Goal: Transaction & Acquisition: Purchase product/service

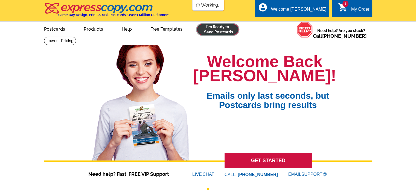
click at [205, 31] on link at bounding box center [218, 29] width 42 height 11
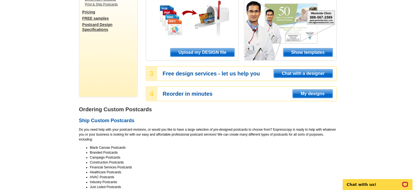
scroll to position [82, 0]
click at [306, 50] on span "Show templates" at bounding box center [307, 52] width 49 height 8
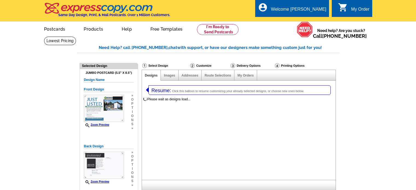
select select "1"
select select "2"
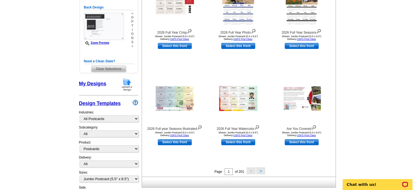
scroll to position [164, 0]
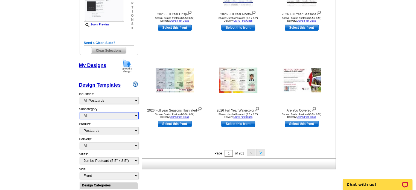
click at [98, 115] on select "All" at bounding box center [109, 115] width 59 height 7
click at [101, 98] on select "What's New Real Estate Mortgage Insurance HVAC Dental Solar EDDM - NEW! Calenda…" at bounding box center [109, 100] width 59 height 7
select select "785"
click at [80, 97] on select "What's New Real Estate Mortgage Insurance HVAC Dental Solar EDDM - NEW! Calenda…" at bounding box center [109, 100] width 59 height 7
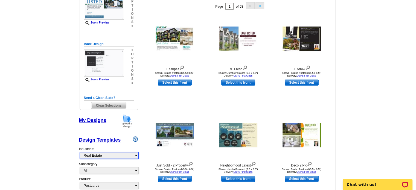
scroll to position [139, 0]
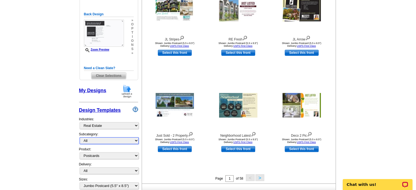
click at [105, 138] on select "All RE/MAX® Referrals Keller Williams® Berkshire Hathaway Home Services Century…" at bounding box center [109, 140] width 59 height 7
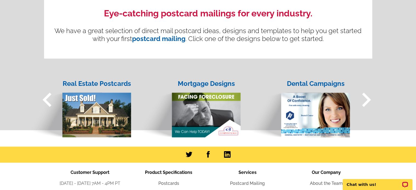
scroll to position [574, 0]
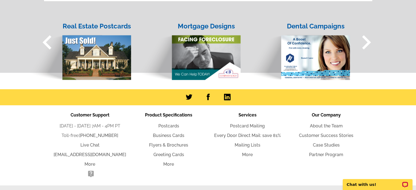
click at [101, 60] on img at bounding box center [79, 52] width 104 height 56
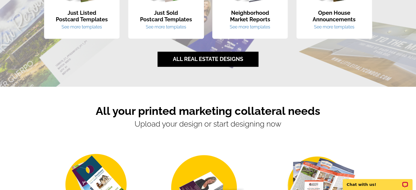
scroll to position [437, 0]
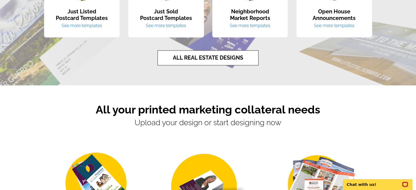
click at [207, 56] on link "ALL REAL ESTATE DESIGNS" at bounding box center [207, 57] width 101 height 15
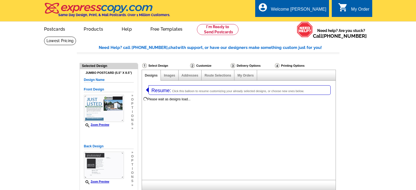
select select "1"
select select "2"
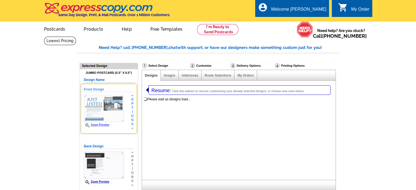
select select "785"
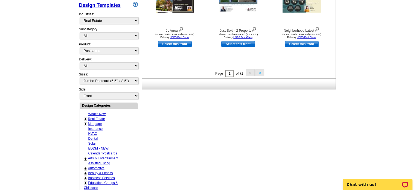
scroll to position [246, 0]
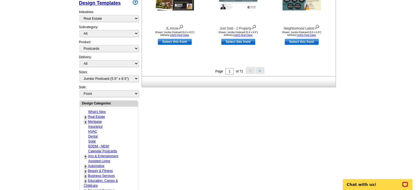
click at [84, 115] on link "+" at bounding box center [85, 117] width 2 height 4
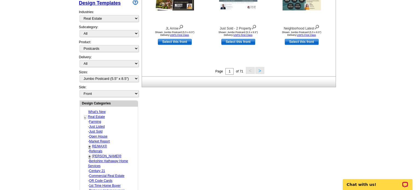
click at [96, 120] on link "Farming" at bounding box center [95, 122] width 12 height 4
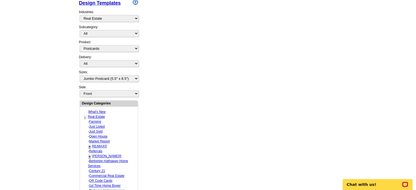
select select "1208"
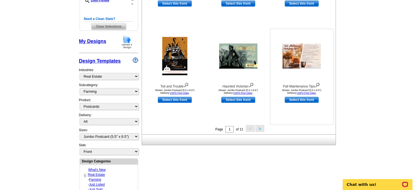
scroll to position [194, 0]
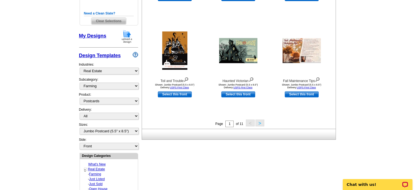
click at [262, 123] on button ">" at bounding box center [259, 122] width 9 height 7
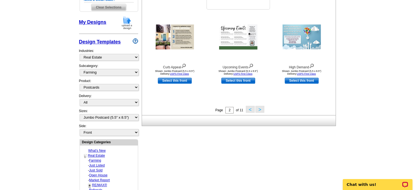
scroll to position [221, 0]
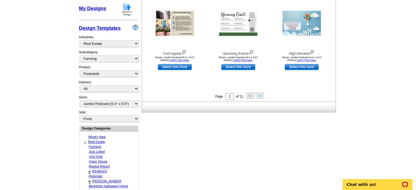
click at [259, 96] on button ">" at bounding box center [259, 95] width 9 height 7
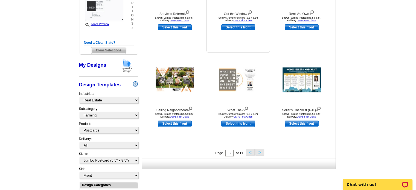
scroll to position [166, 0]
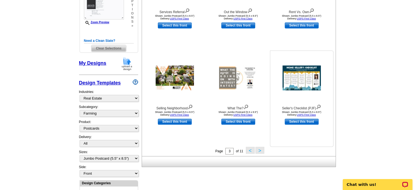
click at [304, 121] on link "Select this front" at bounding box center [302, 122] width 34 height 6
select select "back"
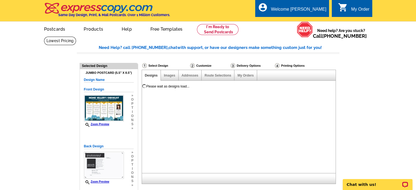
scroll to position [0, 0]
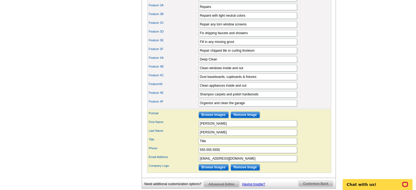
scroll to position [328, 0]
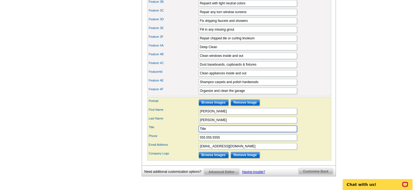
drag, startPoint x: 212, startPoint y: 135, endPoint x: 182, endPoint y: 139, distance: 30.6
click at [182, 139] on div "Portrait Browse Images Remove Image First Name Shannon Last Name Kyle Title Tit…" at bounding box center [239, 128] width 184 height 63
type input "Managing Broker"
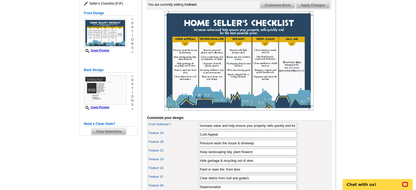
scroll to position [82, 0]
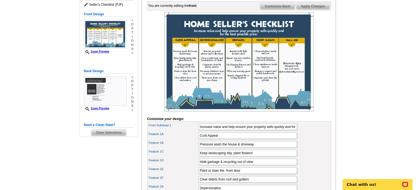
type input "970-379-7517"
click at [275, 10] on span "Customize Back" at bounding box center [277, 6] width 35 height 7
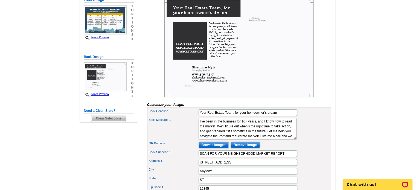
scroll to position [109, 0]
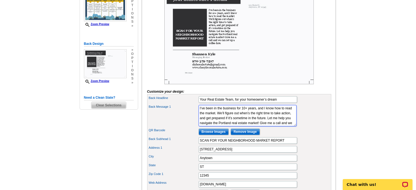
click at [242, 117] on textarea "I’ve been in the business for 10+ years, and I know how to read the market. We’…" at bounding box center [247, 115] width 98 height 21
click at [260, 125] on textarea "I’ve been in the business for 10+ years, and I know how to read the market. We’…" at bounding box center [247, 115] width 98 height 21
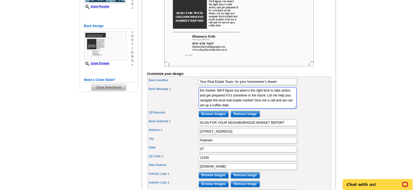
scroll to position [137, 0]
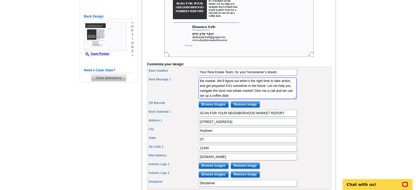
type textarea "I’ve been in the business for 25+ years, and I know how to read the market. We’…"
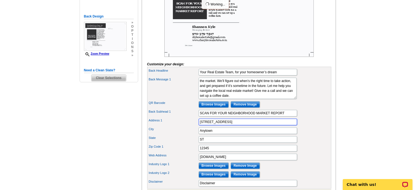
drag, startPoint x: 222, startPoint y: 130, endPoint x: 162, endPoint y: 133, distance: 60.2
click at [162, 126] on div "Address 1 123 Main St." at bounding box center [239, 122] width 182 height 9
type input "[STREET_ADDRESS]"
type input "Rifle"
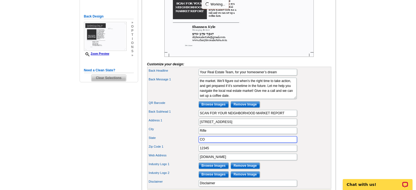
type input "CO"
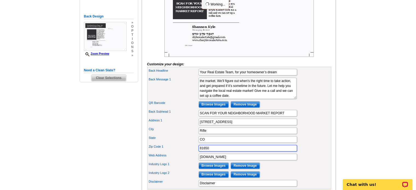
type input "81650"
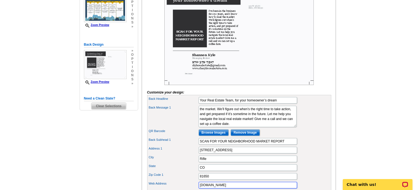
scroll to position [109, 0]
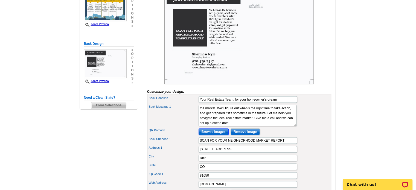
click at [207, 135] on input "Browse Images" at bounding box center [213, 131] width 30 height 7
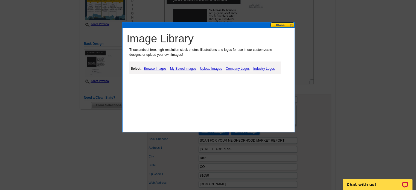
click at [284, 24] on button at bounding box center [282, 24] width 24 height 5
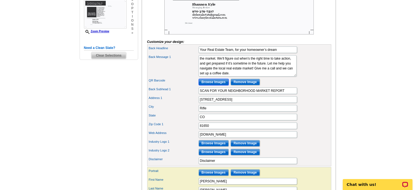
scroll to position [164, 0]
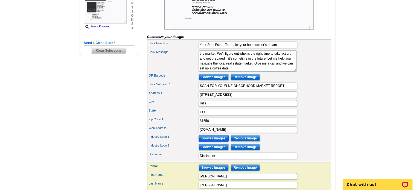
click at [215, 142] on input "Browse Images" at bounding box center [213, 138] width 30 height 7
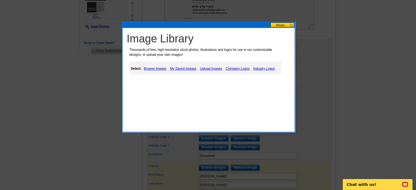
click at [190, 70] on link "My Saved Images" at bounding box center [183, 68] width 29 height 7
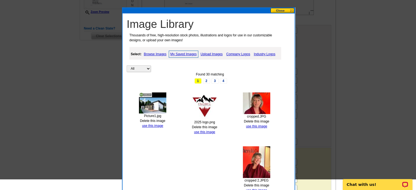
scroll to position [148, 0]
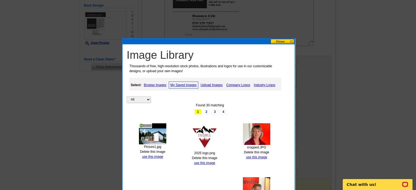
click at [264, 84] on link "Industry Logos" at bounding box center [264, 85] width 24 height 7
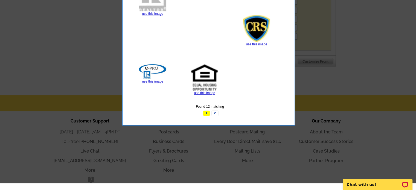
scroll to position [284, 0]
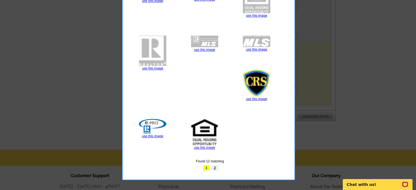
click at [214, 167] on link "2" at bounding box center [214, 167] width 7 height 5
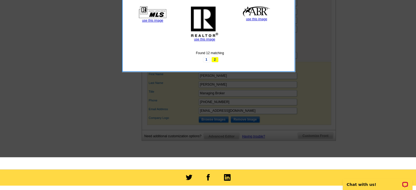
scroll to position [230, 0]
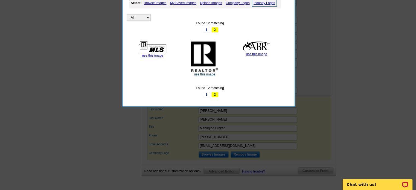
click at [206, 73] on link "use this image" at bounding box center [204, 74] width 21 height 4
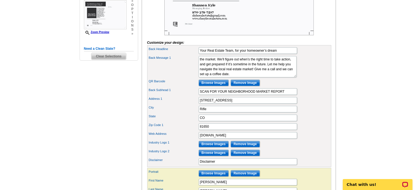
scroll to position [191, 0]
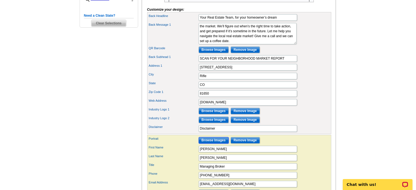
click at [213, 144] on input "Browse Images" at bounding box center [213, 140] width 30 height 7
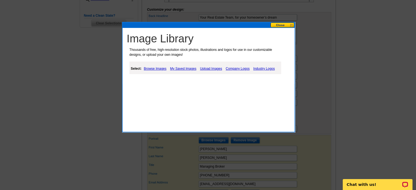
click at [183, 69] on link "My Saved Images" at bounding box center [183, 68] width 29 height 7
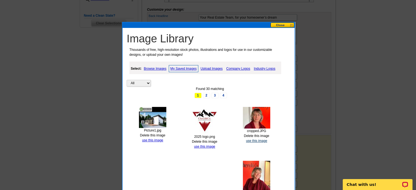
click at [255, 141] on link "use this image" at bounding box center [256, 141] width 21 height 4
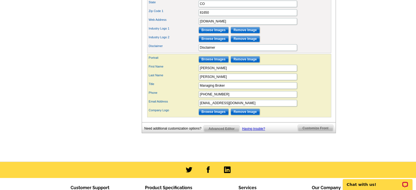
scroll to position [273, 0]
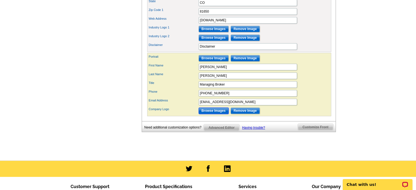
click at [211, 114] on input "Browse Images" at bounding box center [213, 110] width 30 height 7
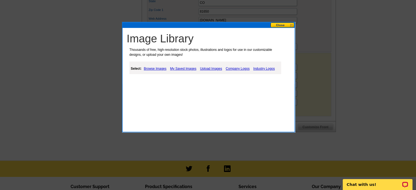
click at [187, 66] on link "My Saved Images" at bounding box center [183, 68] width 29 height 7
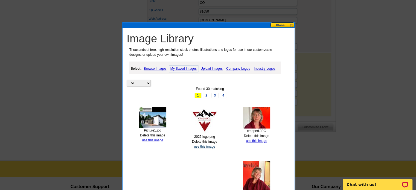
click at [210, 146] on link "use this image" at bounding box center [204, 147] width 21 height 4
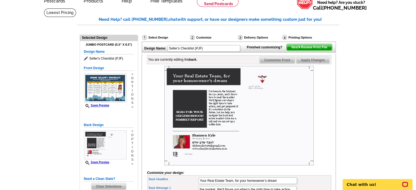
scroll to position [27, 0]
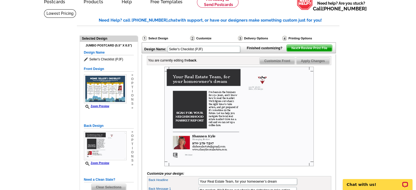
click at [278, 64] on span "Customize Front" at bounding box center [276, 61] width 35 height 7
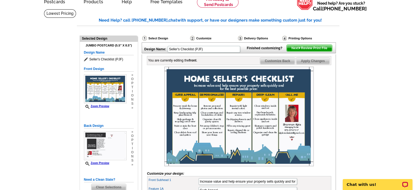
click at [284, 64] on span "Customize Back" at bounding box center [277, 61] width 35 height 7
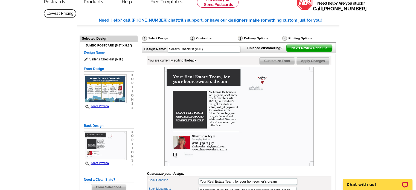
click at [203, 90] on img at bounding box center [238, 117] width 149 height 100
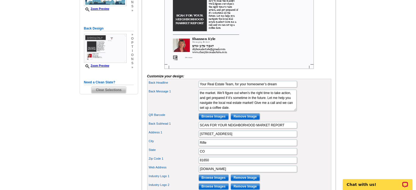
scroll to position [137, 0]
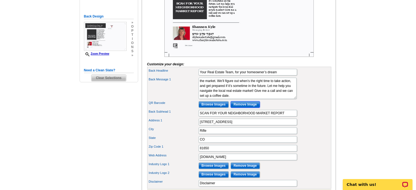
click at [241, 108] on input "Remove Image" at bounding box center [244, 104] width 29 height 7
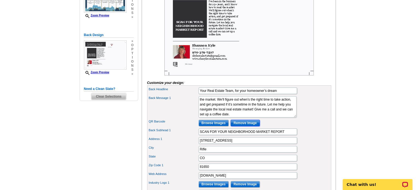
scroll to position [82, 0]
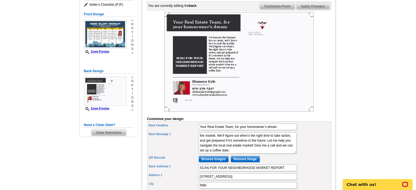
click at [192, 66] on img at bounding box center [238, 62] width 149 height 100
click at [208, 162] on input "Browse Images" at bounding box center [213, 159] width 30 height 7
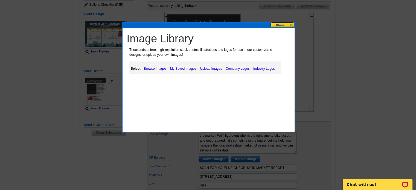
click at [157, 69] on link "Browse Images" at bounding box center [154, 68] width 25 height 7
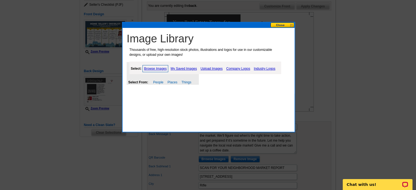
click at [281, 24] on button at bounding box center [282, 24] width 24 height 5
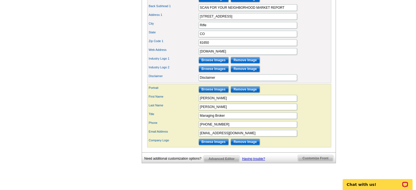
scroll to position [246, 0]
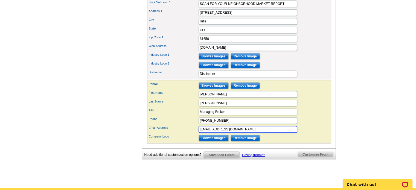
drag, startPoint x: 249, startPoint y: 137, endPoint x: 169, endPoint y: 148, distance: 80.8
click at [169, 144] on div "Portrait Browse Images Remove Image First Name Shannon Last Name Kyle Title Pho…" at bounding box center [239, 111] width 184 height 63
type input "Shannon@ShannonKyle.realtor"
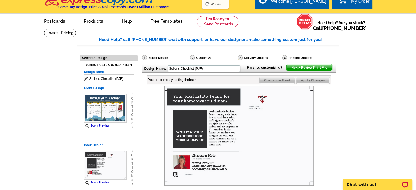
scroll to position [0, 0]
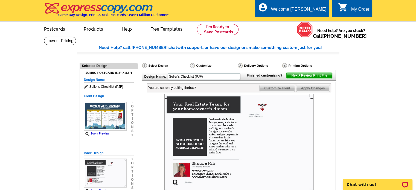
click at [284, 92] on span "Customize Front" at bounding box center [276, 88] width 35 height 7
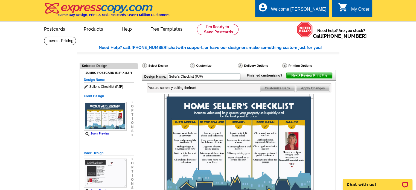
click at [277, 92] on span "Customize Back" at bounding box center [277, 88] width 35 height 7
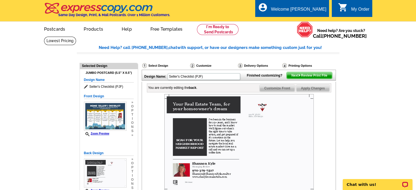
click at [188, 116] on img at bounding box center [238, 144] width 149 height 100
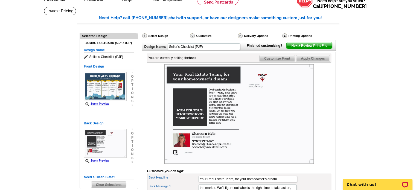
scroll to position [82, 0]
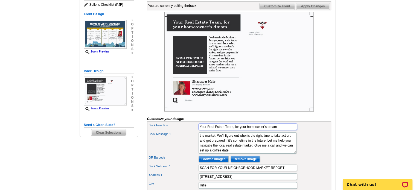
drag, startPoint x: 200, startPoint y: 135, endPoint x: 308, endPoint y: 133, distance: 108.6
click at [308, 131] on div "Back Headline Your Real Estate Team, for your homeowner’s dream" at bounding box center [239, 126] width 182 height 9
type input "B"
click at [250, 130] on input "Your equity can help determine your next steps!" at bounding box center [247, 127] width 98 height 7
type input "Your equity can help determine your next steps!"
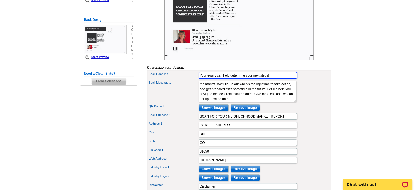
scroll to position [137, 0]
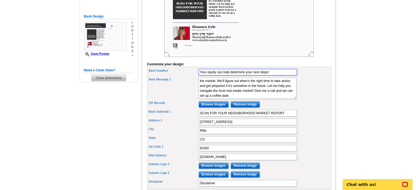
click at [286, 75] on input "Your equity can help determine your next steps!" at bounding box center [247, 72] width 98 height 7
click at [261, 126] on div "Address 1 120 W 5th St" at bounding box center [239, 122] width 182 height 9
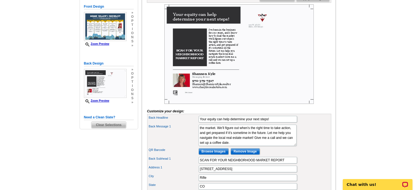
scroll to position [82, 0]
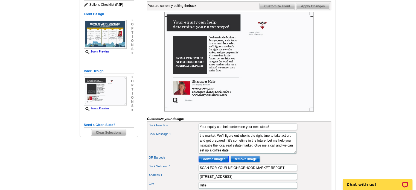
click at [222, 162] on input "Browse Images" at bounding box center [213, 159] width 30 height 7
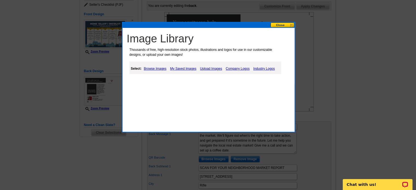
click at [215, 67] on link "Upload Images" at bounding box center [210, 68] width 25 height 7
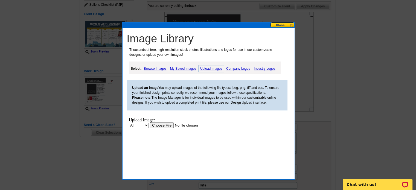
scroll to position [0, 0]
click at [156, 68] on link "Browse Images" at bounding box center [154, 68] width 25 height 7
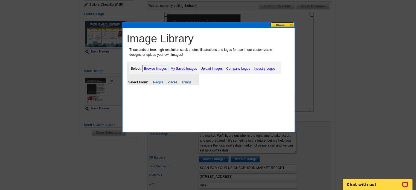
click at [171, 83] on link "Places" at bounding box center [172, 82] width 10 height 4
click at [190, 82] on link "Things" at bounding box center [186, 82] width 10 height 4
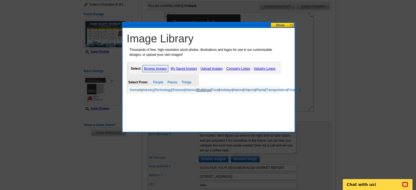
click at [209, 89] on link "Buildings" at bounding box center [203, 90] width 13 height 4
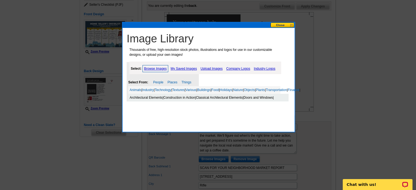
click at [153, 100] on link "Architectural Elements" at bounding box center [146, 98] width 33 height 4
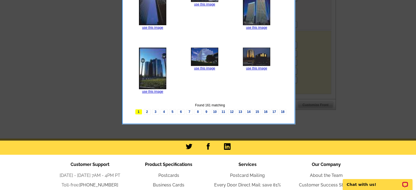
scroll to position [246, 0]
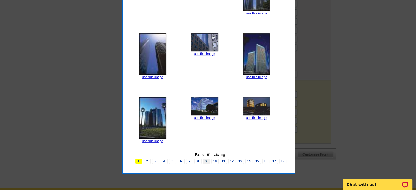
click at [206, 164] on link "9" at bounding box center [206, 161] width 7 height 5
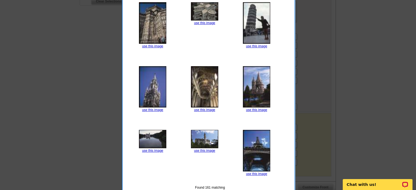
scroll to position [137, 0]
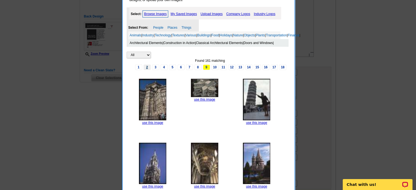
click at [148, 69] on link "2" at bounding box center [147, 67] width 7 height 5
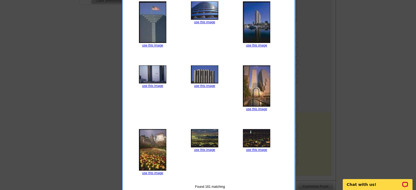
scroll to position [246, 0]
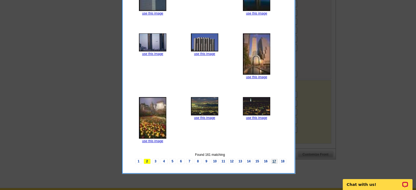
click at [273, 164] on link "17" at bounding box center [274, 161] width 7 height 5
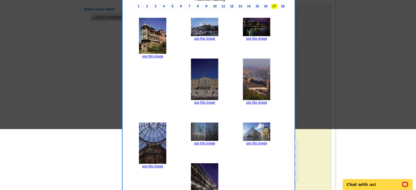
scroll to position [137, 0]
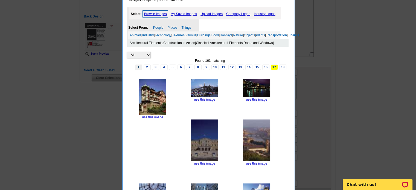
click at [141, 70] on link "1" at bounding box center [138, 67] width 7 height 5
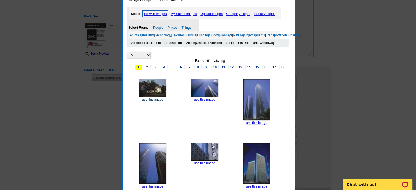
click at [151, 101] on link "use this image" at bounding box center [152, 100] width 21 height 4
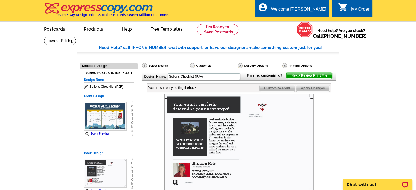
click at [197, 154] on img at bounding box center [238, 144] width 149 height 100
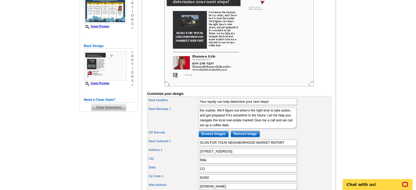
scroll to position [109, 0]
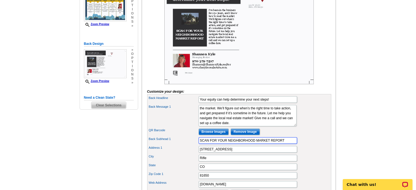
drag, startPoint x: 286, startPoint y: 149, endPoint x: 166, endPoint y: 160, distance: 120.8
click at [166, 160] on div "Back Headline Your equity can help determine your next steps! Back Message 1 I’…" at bounding box center [239, 155] width 184 height 122
type input "Your equity can help determine your next steps!"
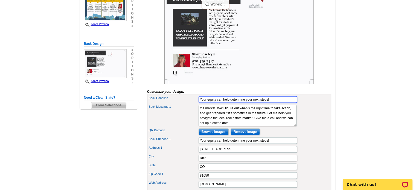
drag, startPoint x: 278, startPoint y: 107, endPoint x: 174, endPoint y: 112, distance: 104.0
click at [174, 104] on div "Back Headline Your equity can help determine your next steps!" at bounding box center [239, 99] width 182 height 9
type input "Should you upsize or downsize?"
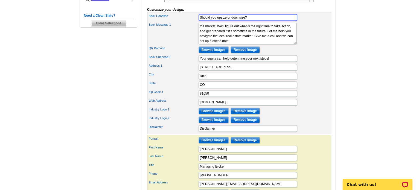
scroll to position [55, 0]
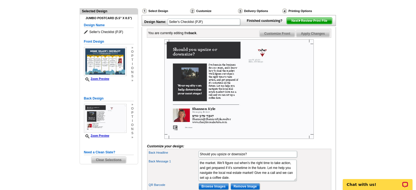
click at [314, 24] on span "Next Review Print File" at bounding box center [309, 20] width 45 height 7
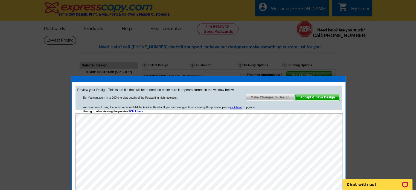
scroll to position [0, 0]
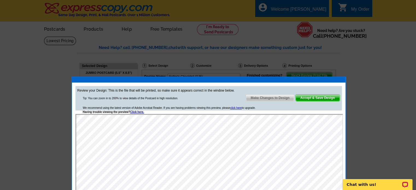
click at [309, 98] on span "Accept & Save Design" at bounding box center [318, 98] width 44 height 7
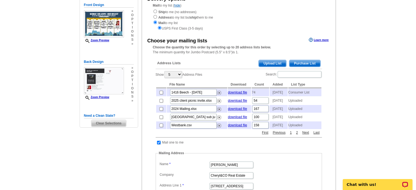
scroll to position [82, 0]
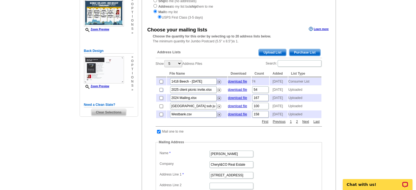
click at [160, 92] on input "checkbox" at bounding box center [161, 90] width 4 height 4
checkbox input "true"
click at [237, 92] on link "download file" at bounding box center [237, 90] width 19 height 4
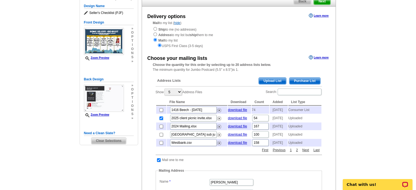
scroll to position [55, 0]
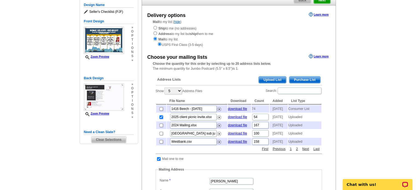
click at [161, 119] on input "checkbox" at bounding box center [161, 117] width 4 height 4
checkbox input "false"
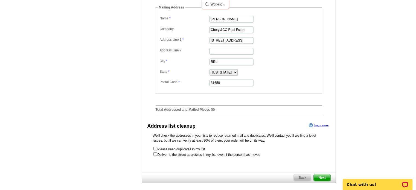
scroll to position [219, 0]
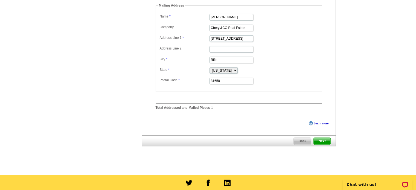
click at [328, 144] on span "Next" at bounding box center [322, 141] width 16 height 7
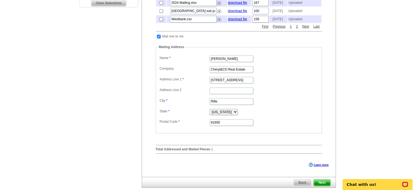
scroll to position [273, 0]
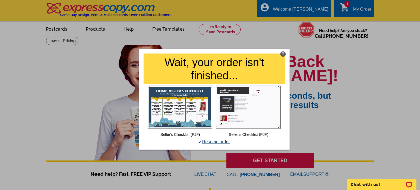
click at [219, 140] on link "Resume order" at bounding box center [214, 141] width 31 height 5
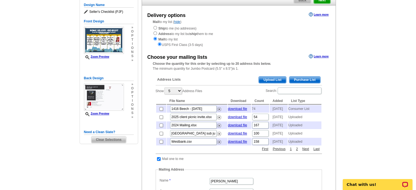
click at [277, 78] on span "Upload List" at bounding box center [272, 80] width 27 height 7
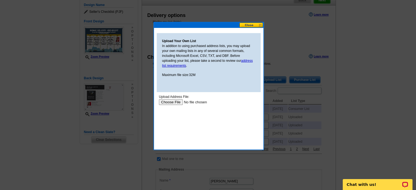
click at [173, 103] on input "file" at bounding box center [193, 102] width 69 height 6
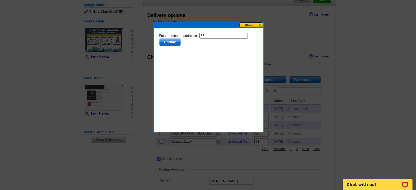
click at [170, 42] on span "Update" at bounding box center [170, 42] width 22 height 7
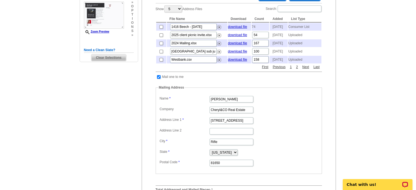
scroll to position [82, 0]
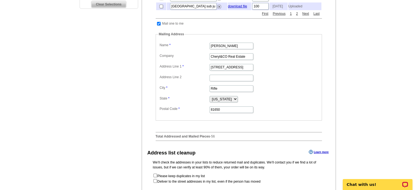
scroll to position [246, 0]
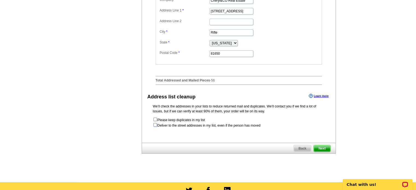
click at [156, 127] on input "checkbox" at bounding box center [155, 125] width 4 height 4
checkbox input "true"
radio input "true"
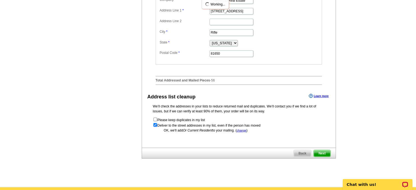
scroll to position [0, 0]
click at [319, 157] on span "Next" at bounding box center [322, 153] width 16 height 7
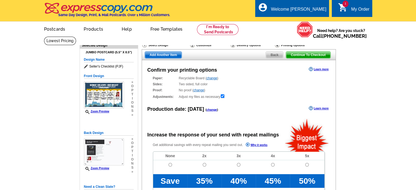
radio input "false"
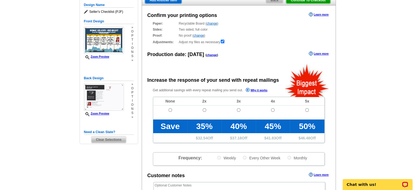
click at [167, 110] on td at bounding box center [170, 113] width 34 height 14
click at [170, 109] on input "radio" at bounding box center [170, 110] width 4 height 4
radio input "true"
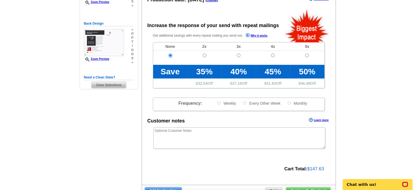
scroll to position [164, 0]
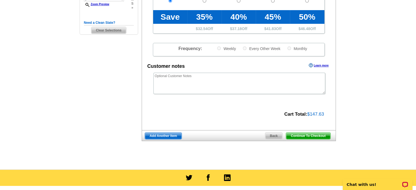
click at [311, 136] on span "Continue To Checkout" at bounding box center [308, 136] width 44 height 7
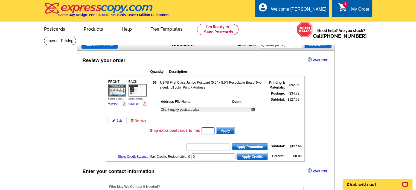
click at [207, 127] on input "text" at bounding box center [207, 130] width 13 height 7
type input "10"
click at [227, 130] on span "Apply" at bounding box center [225, 130] width 18 height 7
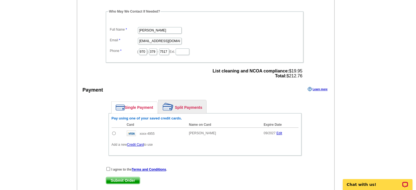
scroll to position [328, 0]
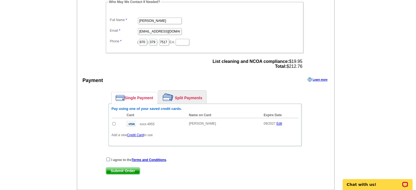
click at [135, 133] on link "Credit Card" at bounding box center [135, 135] width 17 height 4
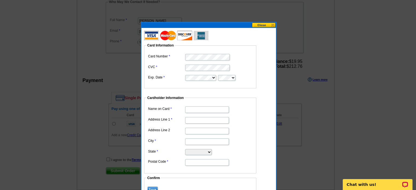
type input "[PERSON_NAME]"
click at [196, 121] on input "Address Line 1" at bounding box center [207, 120] width 44 height 7
type input "PO Box 68"
type input "[GEOGRAPHIC_DATA], [US_STATE]"
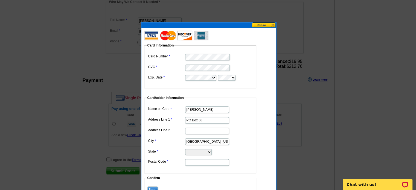
select select "CO"
type input "81647"
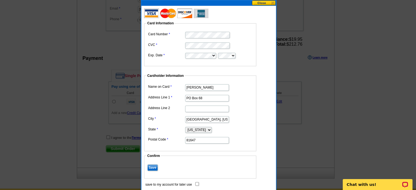
scroll to position [383, 0]
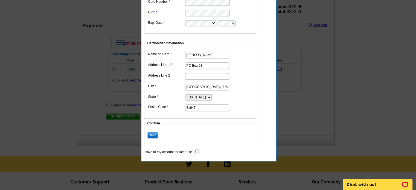
click at [151, 133] on input "Save" at bounding box center [152, 135] width 10 height 7
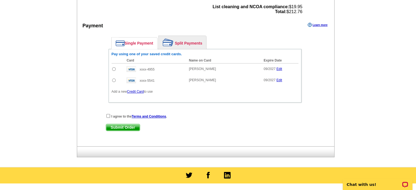
click at [114, 78] on input "radio" at bounding box center [114, 80] width 4 height 4
radio input "true"
click at [108, 114] on input "checkbox" at bounding box center [108, 116] width 4 height 4
checkbox input "true"
click at [115, 124] on span "Submit Order" at bounding box center [123, 127] width 34 height 7
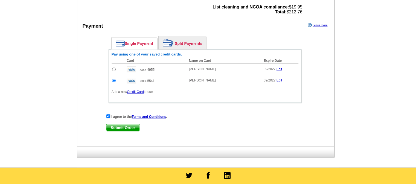
scroll to position [211, 0]
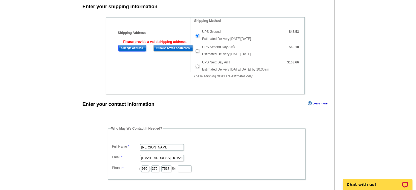
click at [128, 45] on input "Change Address" at bounding box center [132, 48] width 28 height 7
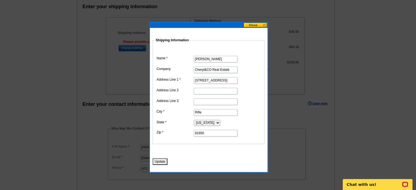
click at [159, 159] on button "Update" at bounding box center [160, 161] width 15 height 7
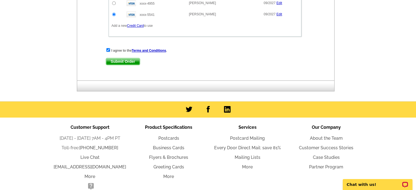
scroll to position [511, 0]
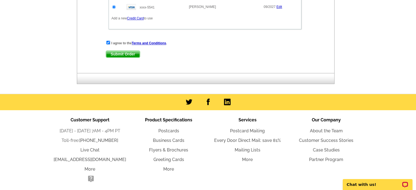
click at [128, 51] on span "Submit Order" at bounding box center [123, 54] width 34 height 7
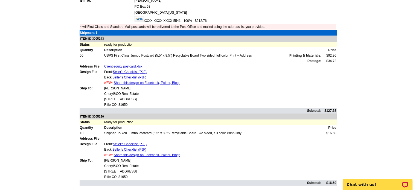
scroll to position [109, 0]
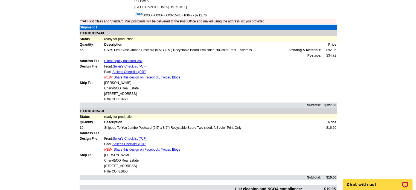
click at [139, 77] on link "Share this design on Facebook, Twitter, Blogs" at bounding box center [147, 77] width 66 height 4
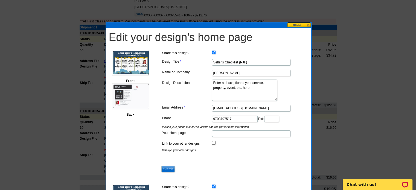
click at [299, 25] on button at bounding box center [299, 24] width 24 height 5
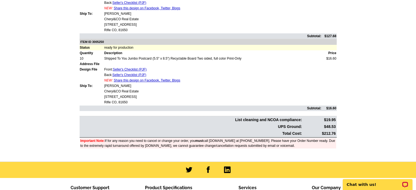
scroll to position [265, 0]
